Goal: Check status: Check status

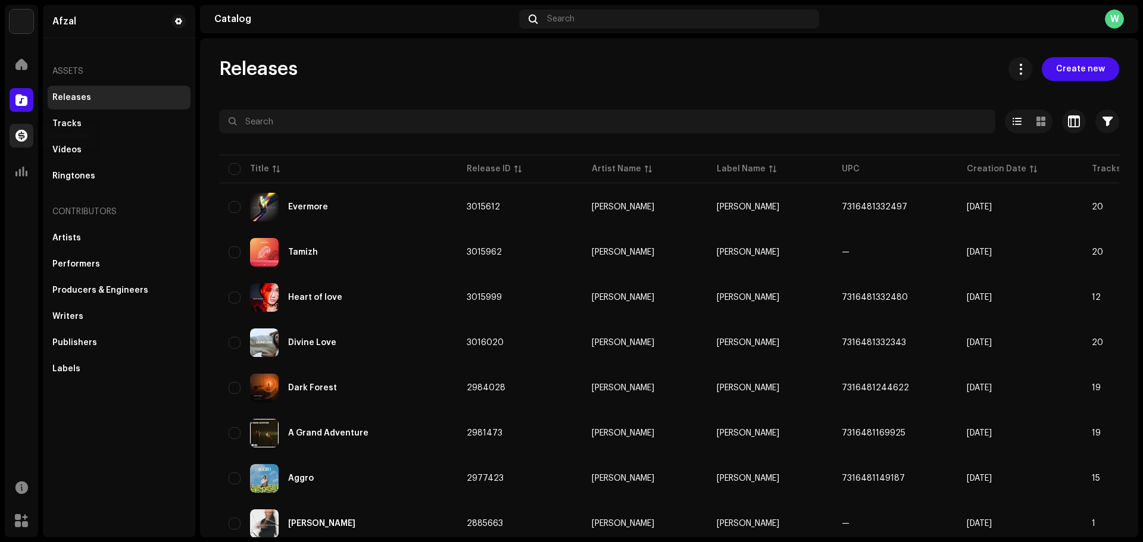
click at [25, 136] on span at bounding box center [21, 136] width 12 height 10
click at [24, 136] on span at bounding box center [21, 136] width 12 height 10
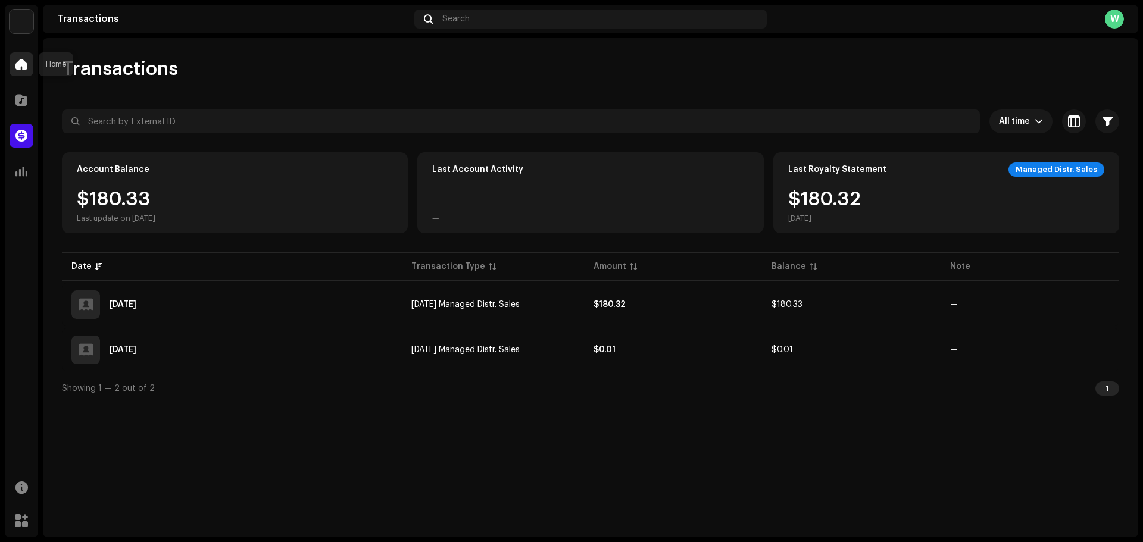
click at [22, 64] on span at bounding box center [21, 65] width 12 height 10
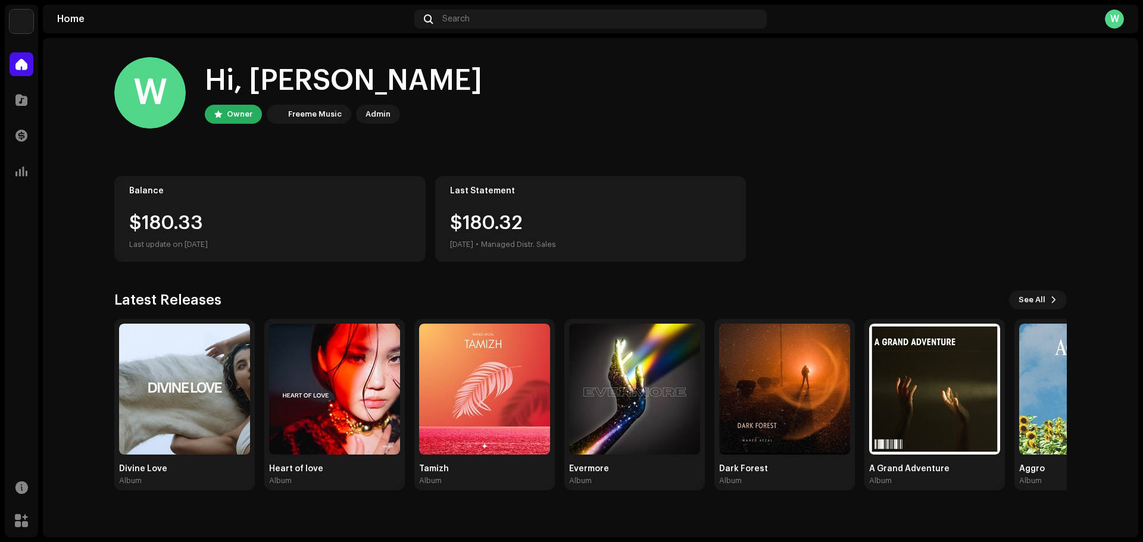
click at [260, 239] on div "Last update on [DATE]" at bounding box center [269, 244] width 281 height 14
drag, startPoint x: 236, startPoint y: 224, endPoint x: 132, endPoint y: 226, distance: 103.6
click at [132, 226] on div "$180.33" at bounding box center [269, 223] width 281 height 19
click at [571, 201] on div "Last Statement $180.32 [DATE] • Managed Distr. Sales" at bounding box center [590, 219] width 311 height 86
click at [29, 179] on div at bounding box center [22, 171] width 24 height 24
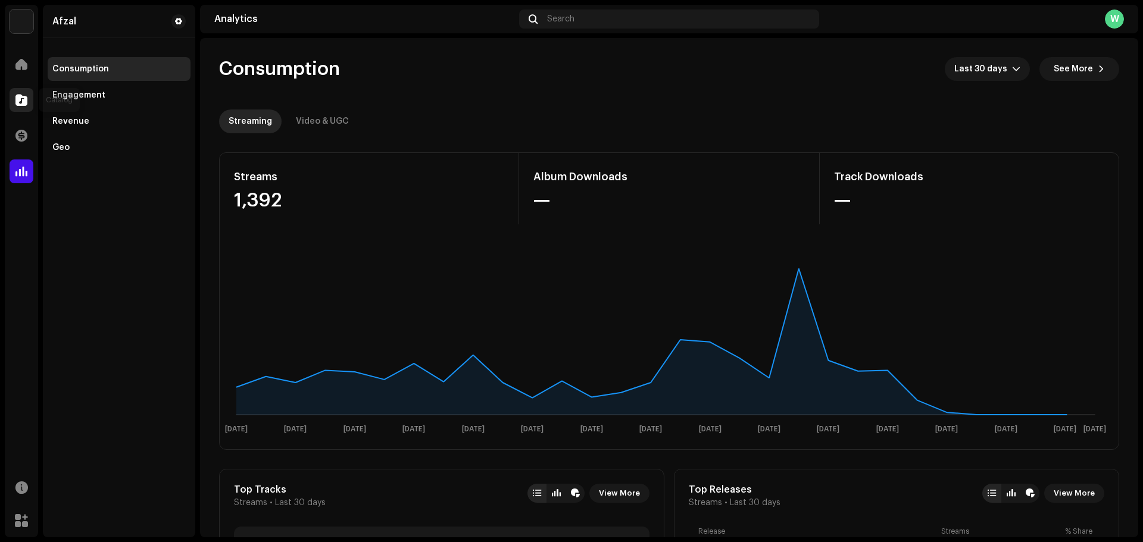
click at [19, 100] on span at bounding box center [21, 100] width 12 height 10
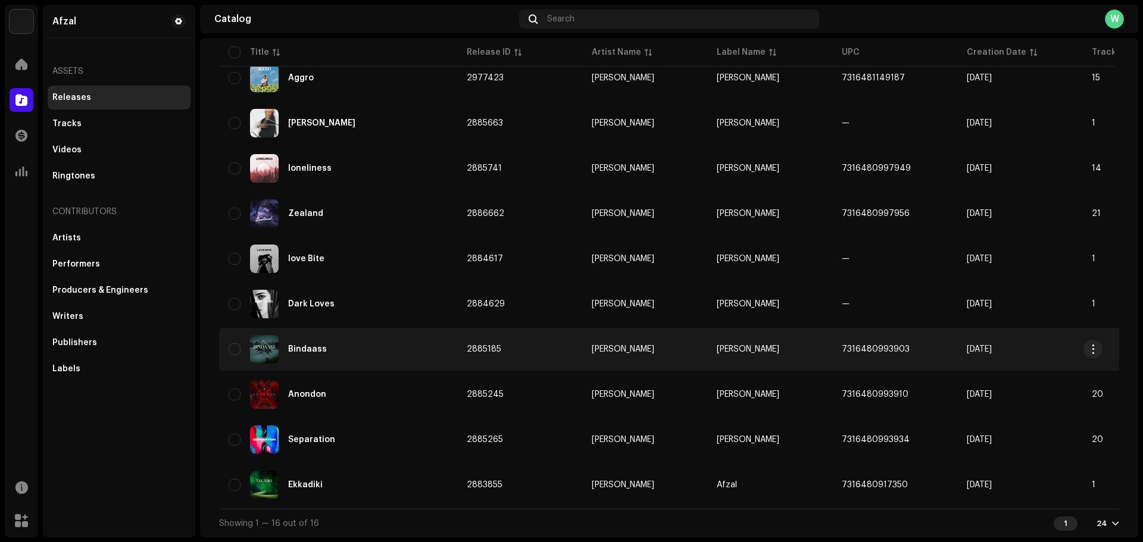
scroll to position [408, 0]
